Goal: Transaction & Acquisition: Purchase product/service

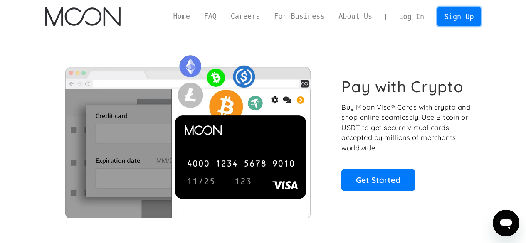
click at [452, 19] on link "Sign Up" at bounding box center [458, 16] width 43 height 19
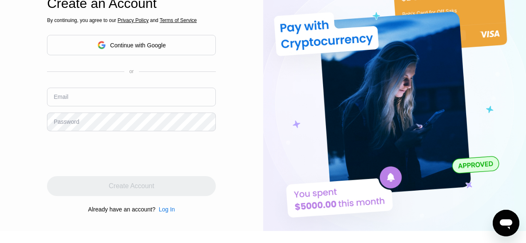
scroll to position [23, 0]
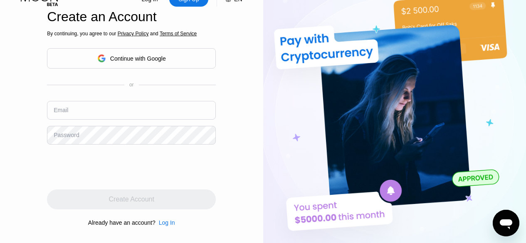
click at [96, 114] on input "text" at bounding box center [131, 110] width 169 height 19
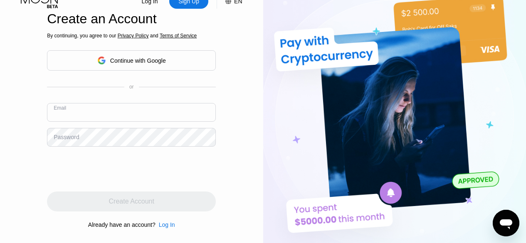
scroll to position [17, 0]
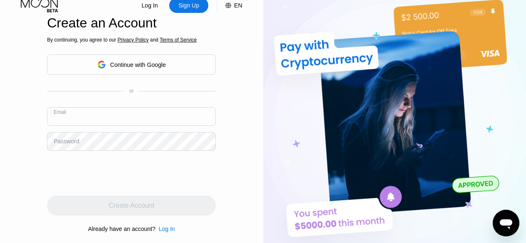
type input "a"
paste input "[EMAIL_ADDRESS][DOMAIN_NAME]"
type input "[EMAIL_ADDRESS][DOMAIN_NAME]"
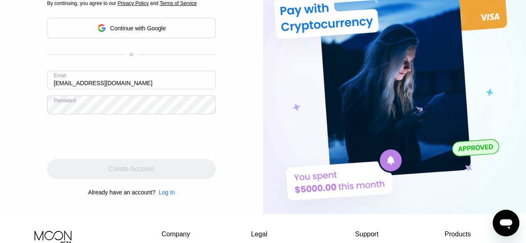
scroll to position [54, 0]
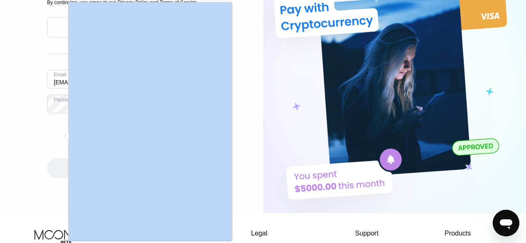
drag, startPoint x: 239, startPoint y: 148, endPoint x: 231, endPoint y: 148, distance: 8.3
click at [148, 147] on div at bounding box center [149, 121] width 163 height 238
click at [239, 143] on div at bounding box center [263, 121] width 526 height 243
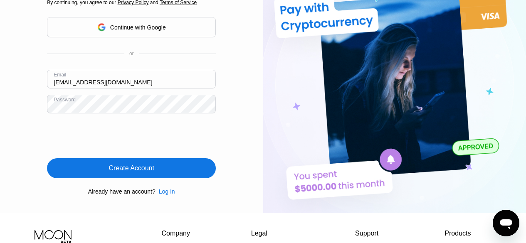
click at [136, 168] on div "Create Account" at bounding box center [131, 168] width 45 height 8
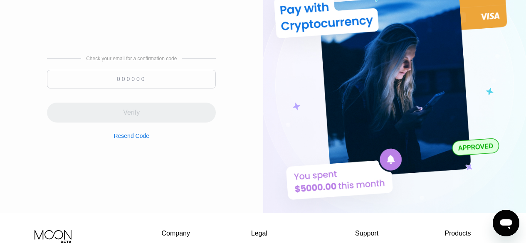
click at [159, 76] on input at bounding box center [131, 79] width 169 height 19
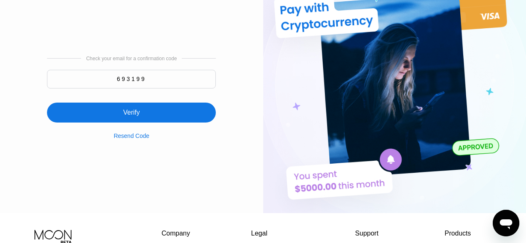
type input "693199"
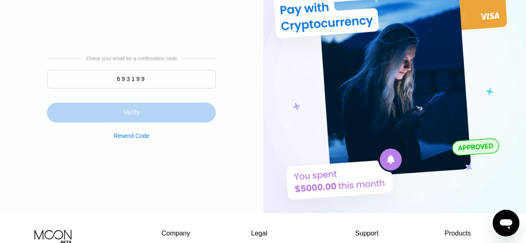
click at [153, 116] on div "Verify" at bounding box center [131, 113] width 169 height 20
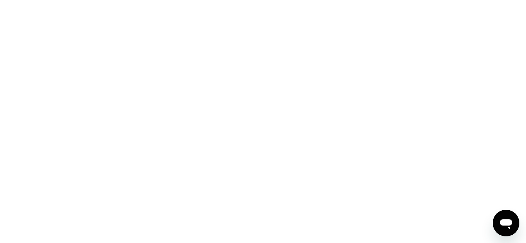
scroll to position [0, 0]
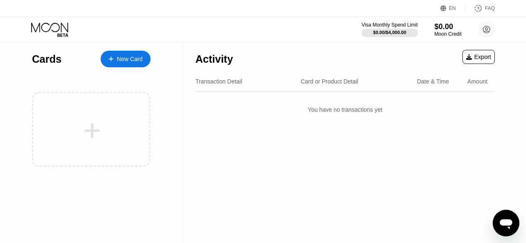
click at [126, 63] on div "New Card" at bounding box center [126, 59] width 50 height 17
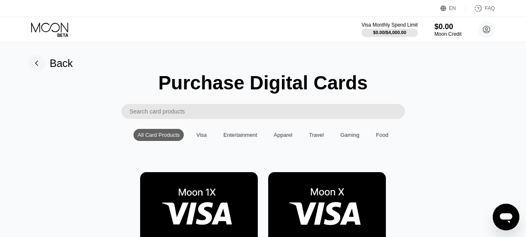
click at [193, 119] on input "Search card products" at bounding box center [267, 111] width 275 height 15
click at [203, 74] on div "Purchase Digital Cards" at bounding box center [263, 83] width 210 height 22
click at [204, 136] on div "Visa" at bounding box center [201, 135] width 19 height 12
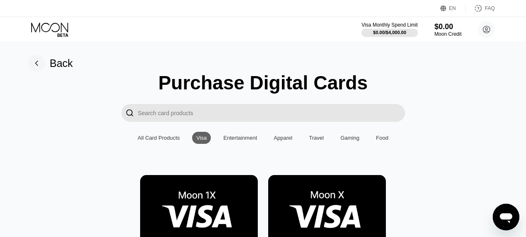
click at [215, 212] on img at bounding box center [199, 212] width 118 height 74
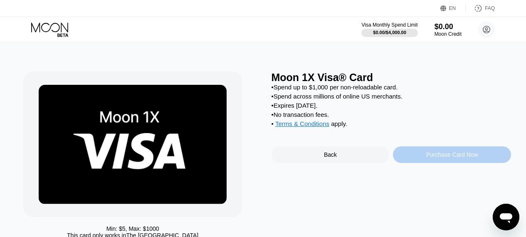
click at [431, 158] on div "Purchase Card Now" at bounding box center [452, 154] width 52 height 7
